Goal: Task Accomplishment & Management: Use online tool/utility

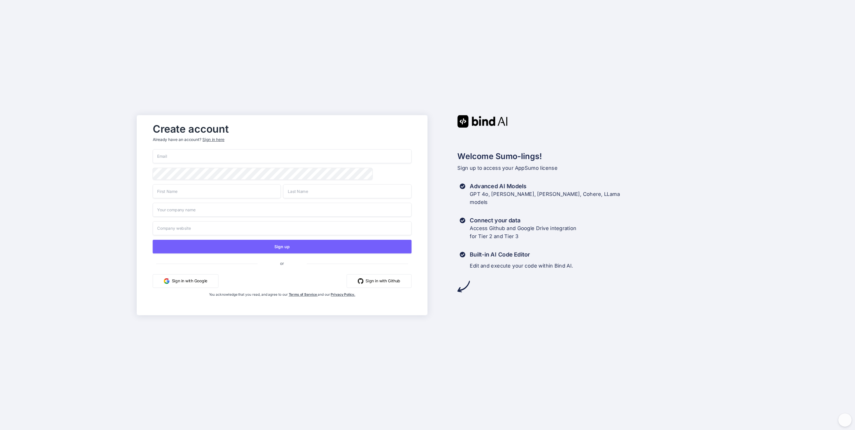
click at [196, 157] on input "email" at bounding box center [282, 156] width 259 height 14
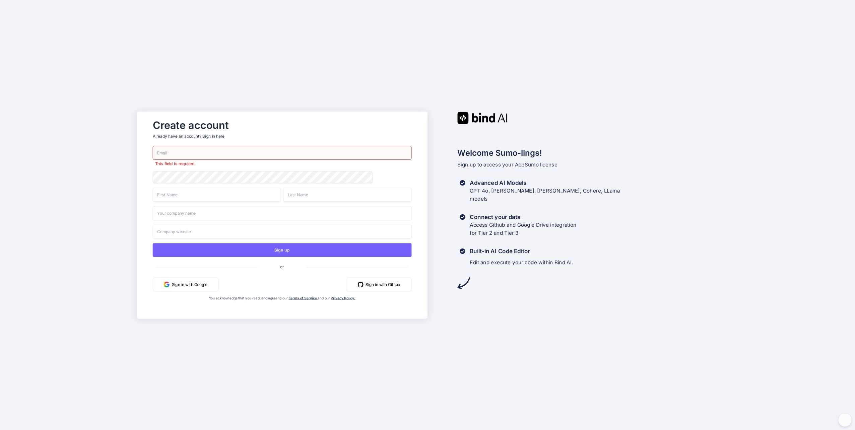
click at [190, 280] on button "Sign in with Google" at bounding box center [186, 285] width 66 height 14
click at [192, 284] on button "Sign in with Google" at bounding box center [186, 285] width 66 height 14
click at [197, 285] on button "Sign in with Google" at bounding box center [186, 285] width 66 height 14
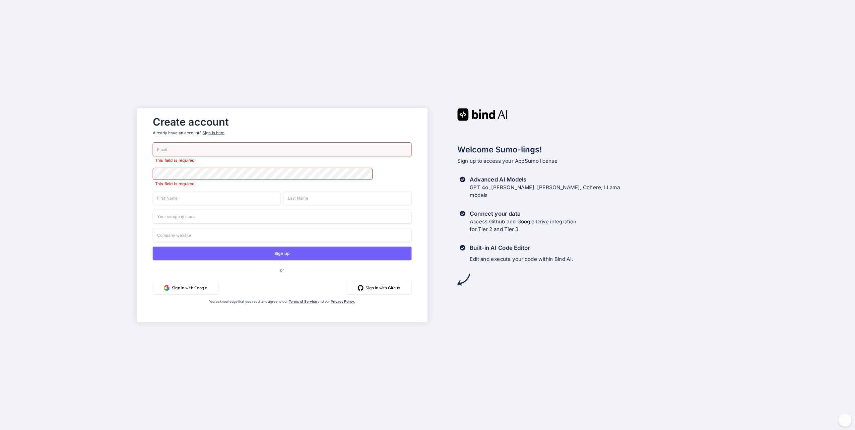
click at [200, 286] on button "Sign in with Google" at bounding box center [186, 288] width 66 height 14
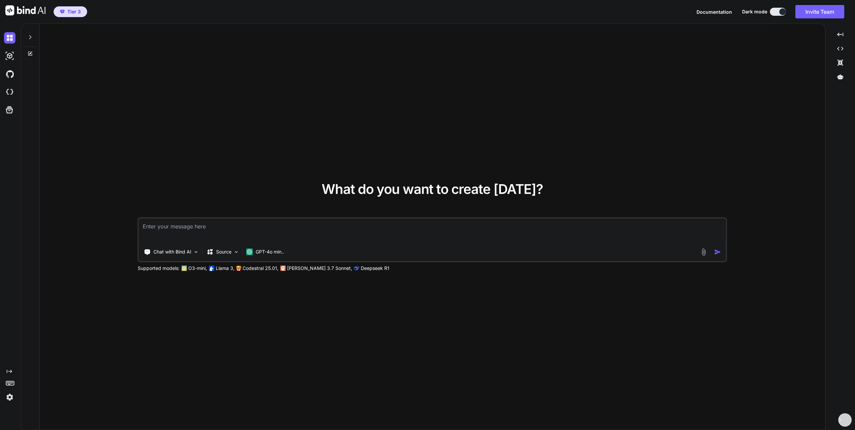
click at [9, 398] on img at bounding box center [9, 397] width 11 height 11
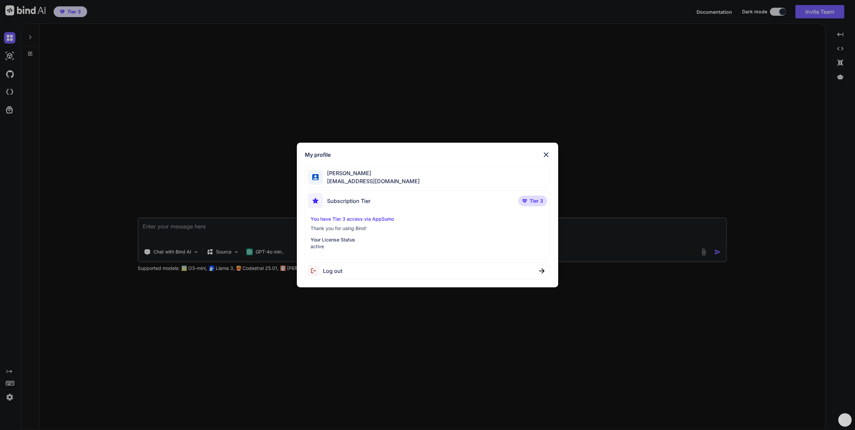
click at [547, 154] on img at bounding box center [546, 155] width 8 height 8
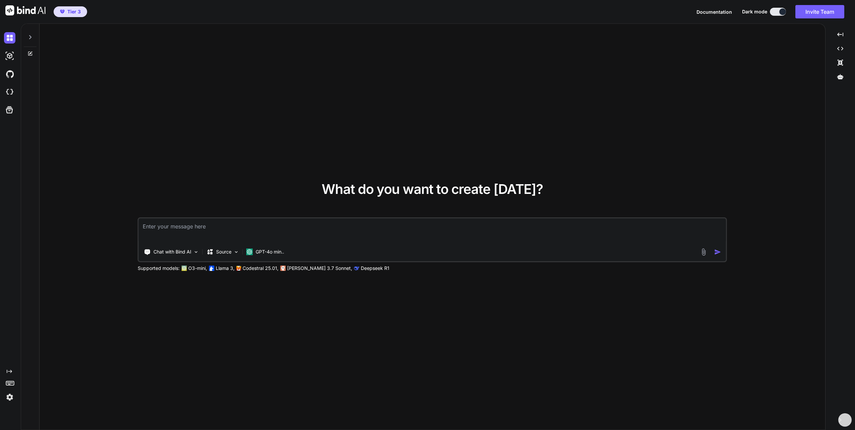
drag, startPoint x: 855, startPoint y: 3, endPoint x: 679, endPoint y: 92, distance: 197.0
click at [679, 92] on div "What do you want to create [DATE]? Chat with Bind AI Source GPT-4o min.. Suppor…" at bounding box center [433, 227] width 786 height 407
